Goal: Register for event/course

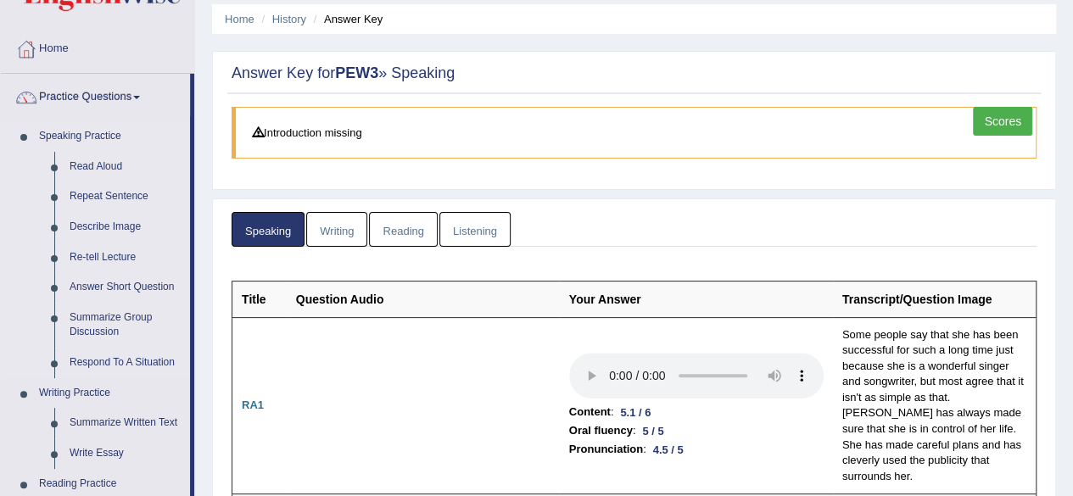
scroll to position [59, 0]
click at [54, 42] on link "Home" at bounding box center [97, 46] width 193 height 42
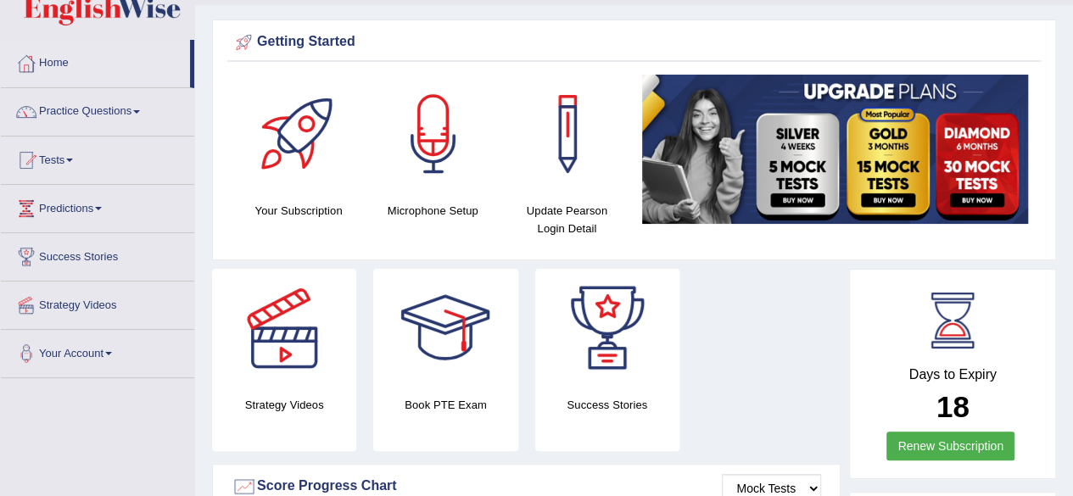
scroll to position [33, 0]
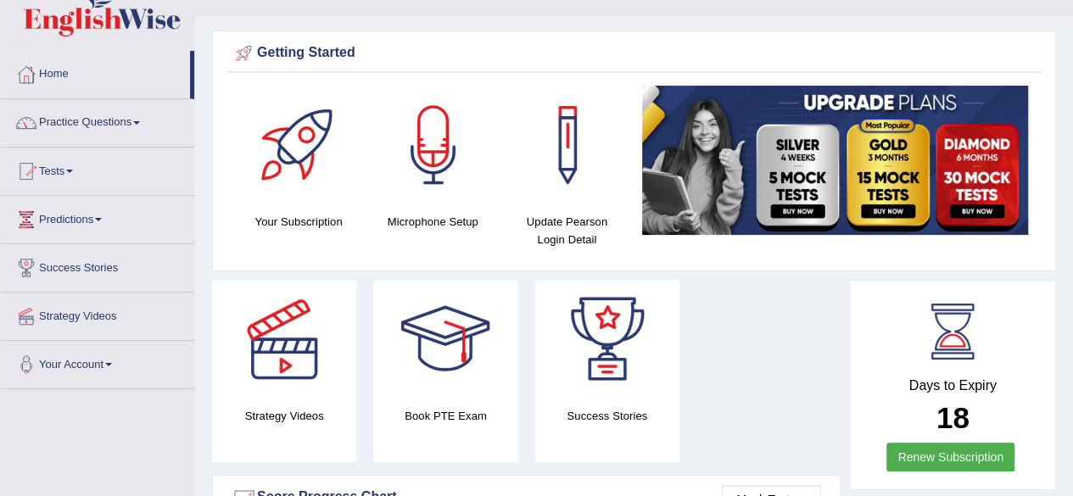
click at [1045, 42] on html "Toggle navigation Home Practice Questions Speaking Practice Read Aloud Repeat S…" at bounding box center [536, 215] width 1073 height 496
click at [61, 177] on link "Tests" at bounding box center [97, 169] width 193 height 42
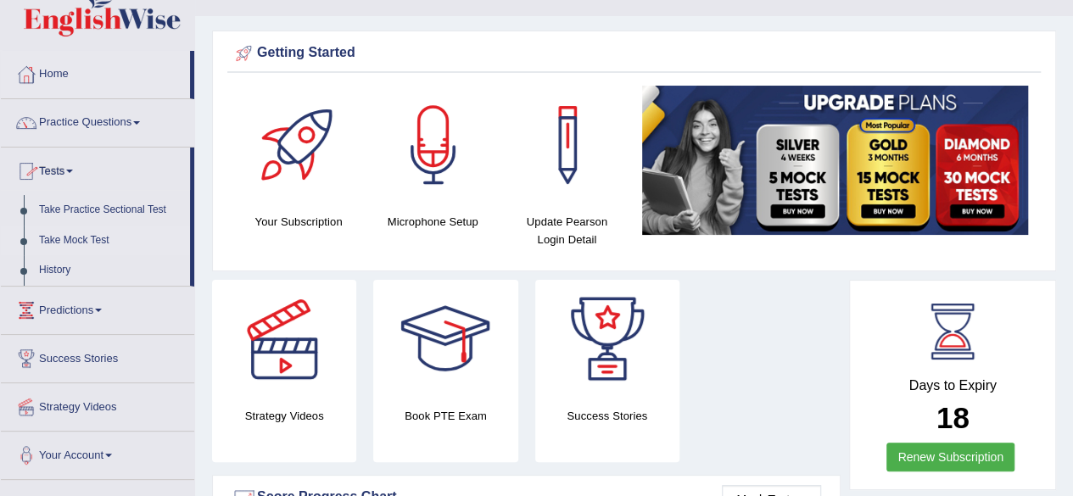
click at [92, 240] on link "Take Mock Test" at bounding box center [110, 241] width 159 height 31
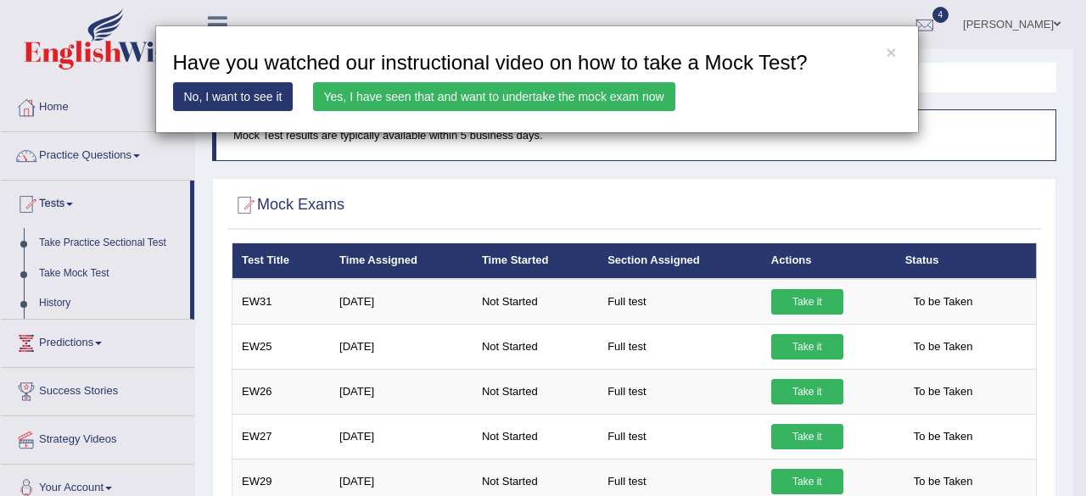
click at [805, 294] on div "× Have you watched our instructional video on how to take a Mock Test? No, I wa…" at bounding box center [543, 248] width 1086 height 496
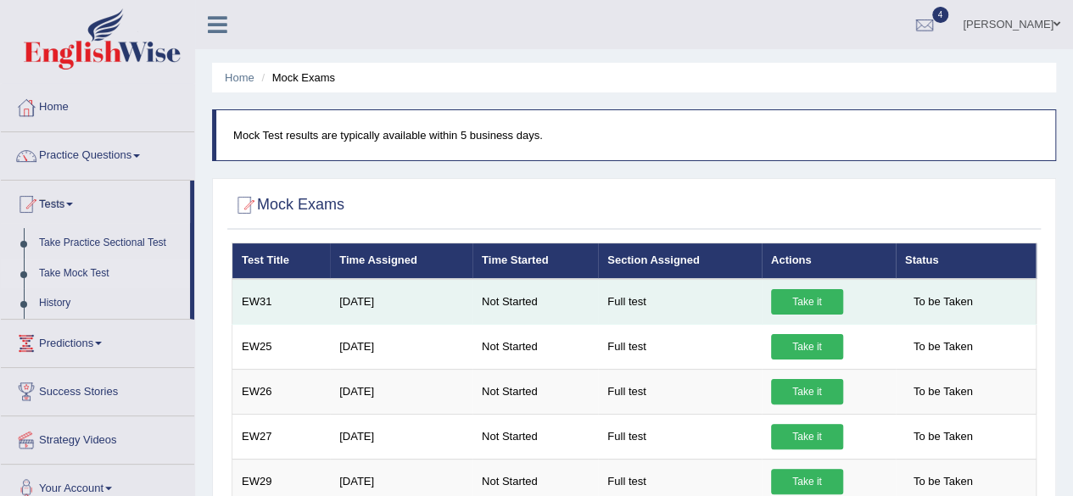
click at [819, 289] on link "Take it" at bounding box center [807, 301] width 72 height 25
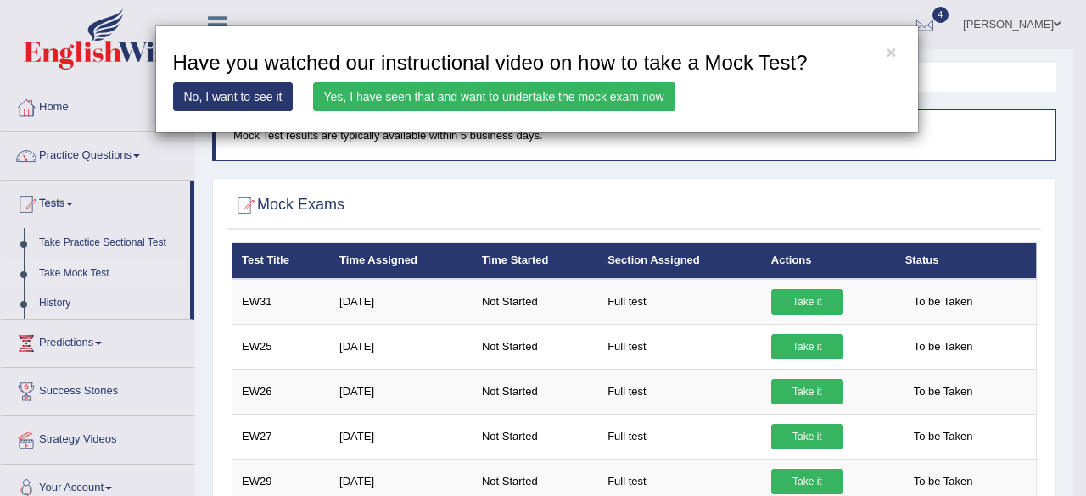
click at [560, 86] on link "Yes, I have seen that and want to undertake the mock exam now" at bounding box center [494, 96] width 362 height 29
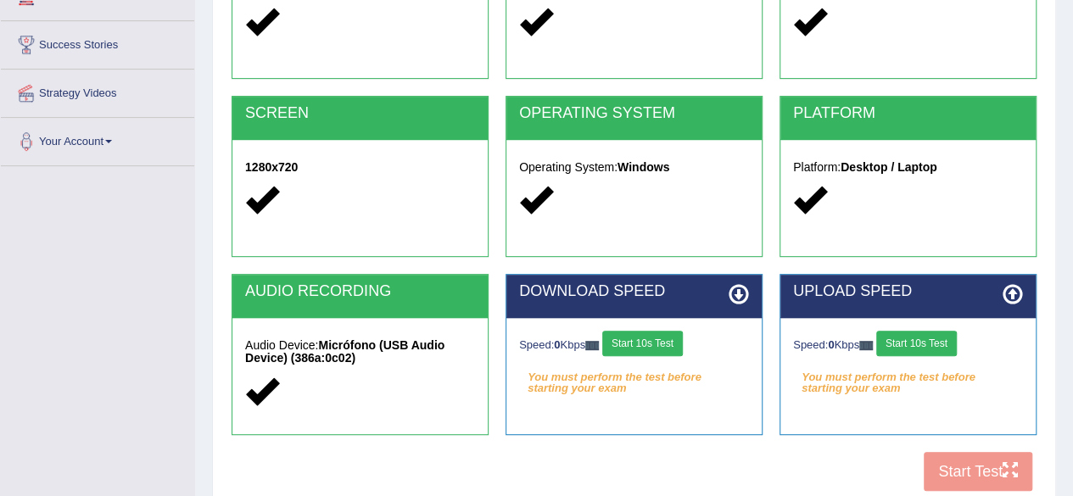
click at [681, 343] on button "Start 10s Test" at bounding box center [642, 343] width 81 height 25
click at [922, 340] on button "Start 10s Test" at bounding box center [917, 343] width 81 height 25
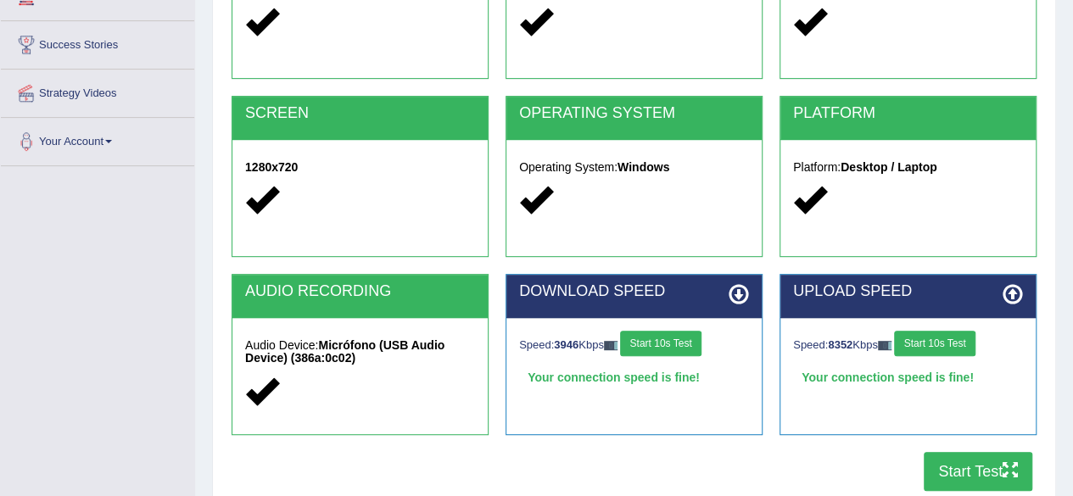
click at [966, 473] on button "Start Test" at bounding box center [978, 471] width 109 height 39
